Goal: Task Accomplishment & Management: Manage account settings

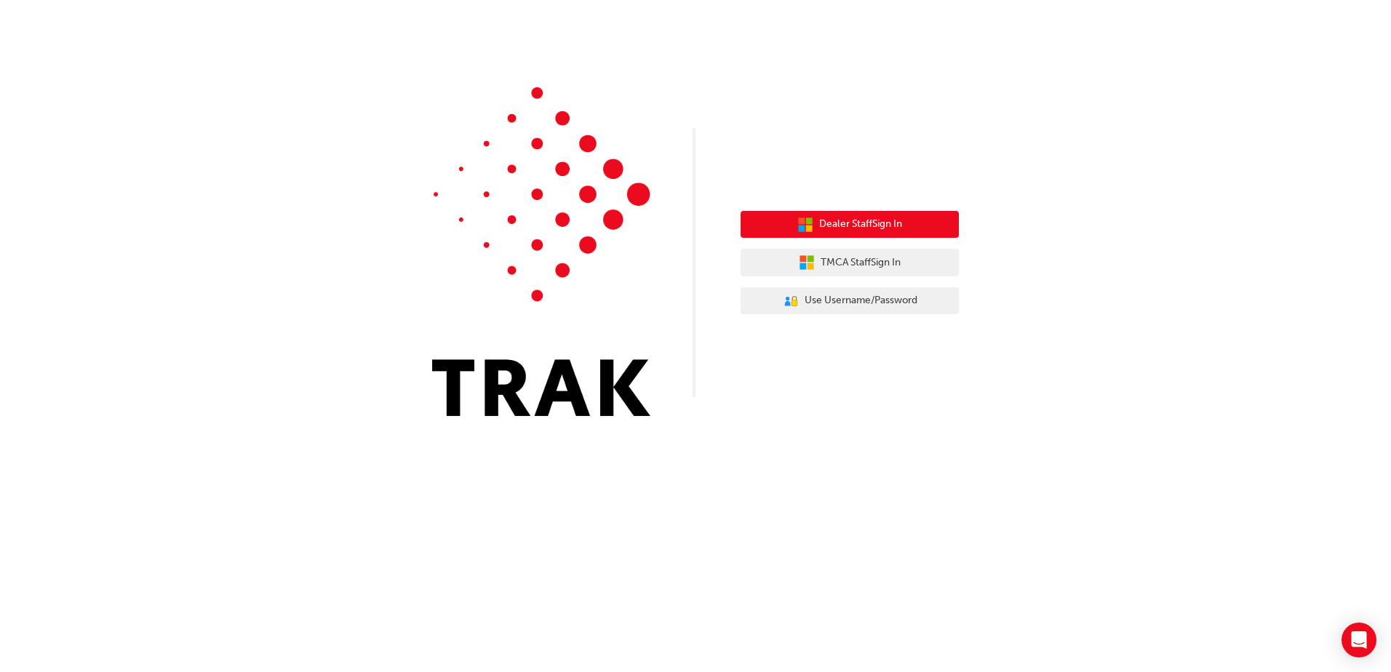
click at [890, 223] on span "Dealer Staff Sign In" at bounding box center [860, 224] width 83 height 17
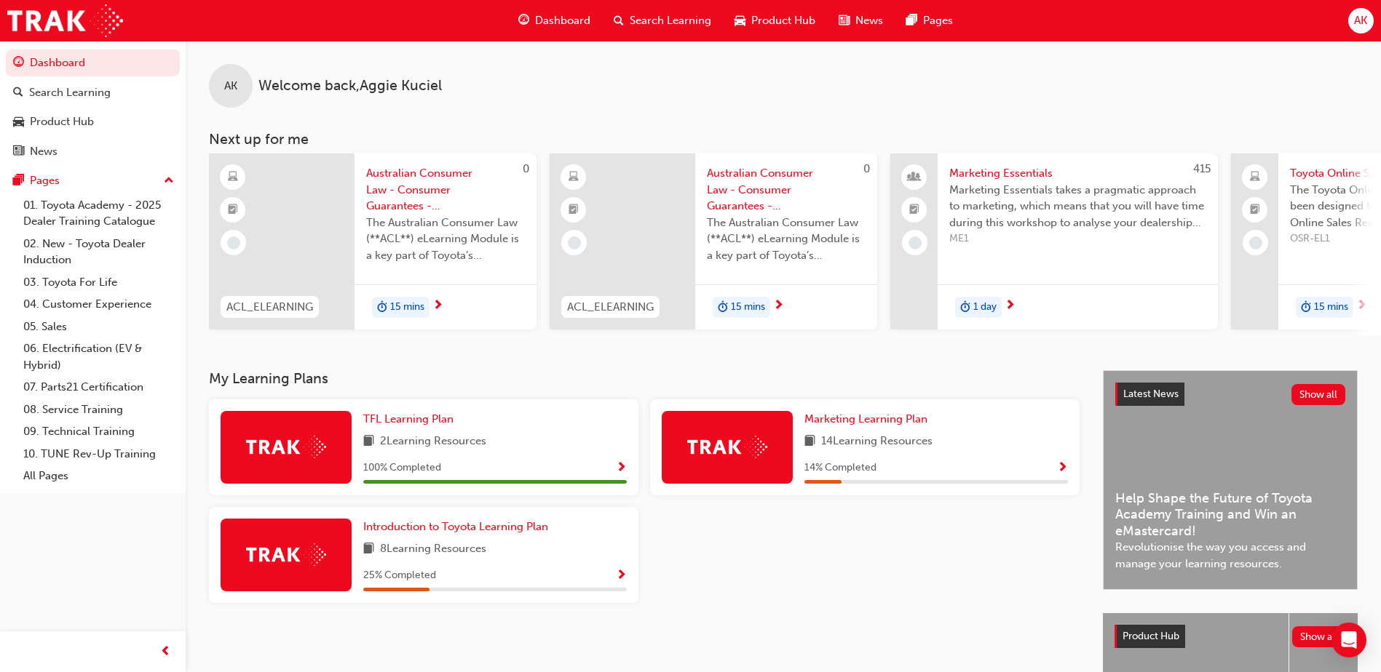
click at [1365, 21] on span "AK" at bounding box center [1360, 20] width 13 height 17
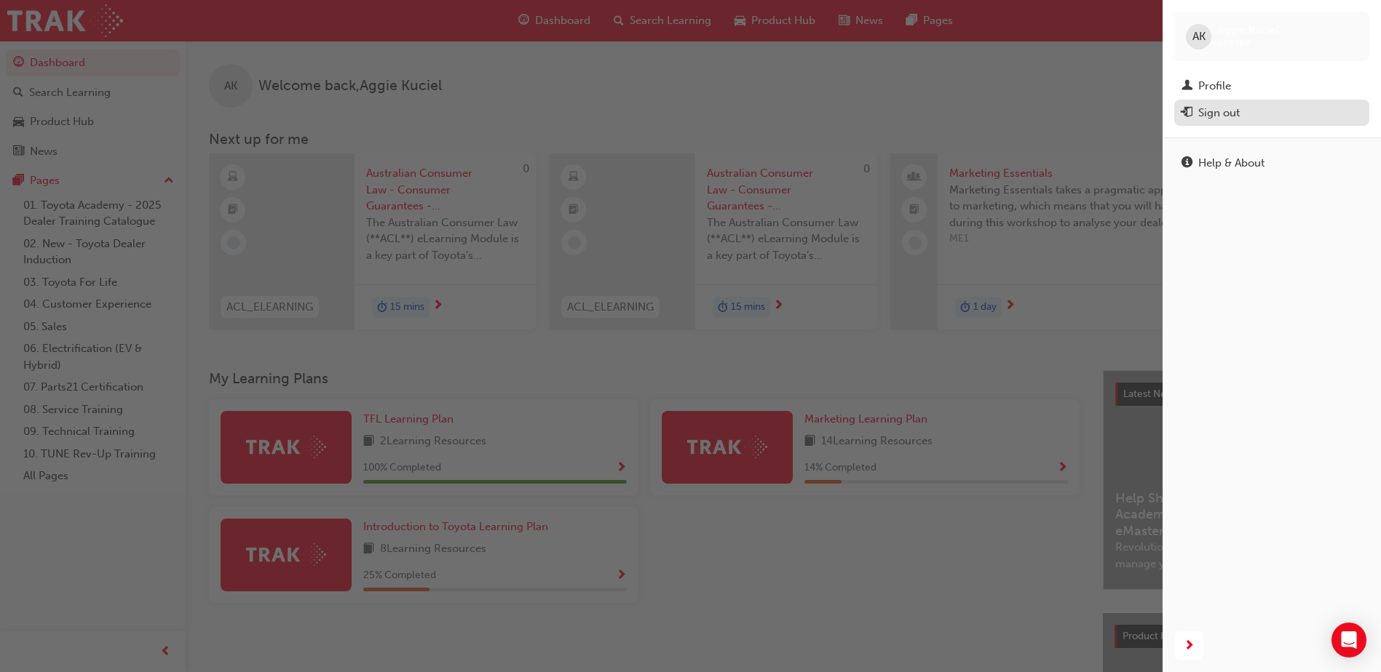
click at [1265, 108] on div "Sign out" at bounding box center [1271, 113] width 180 height 18
